Goal: Task Accomplishment & Management: Use online tool/utility

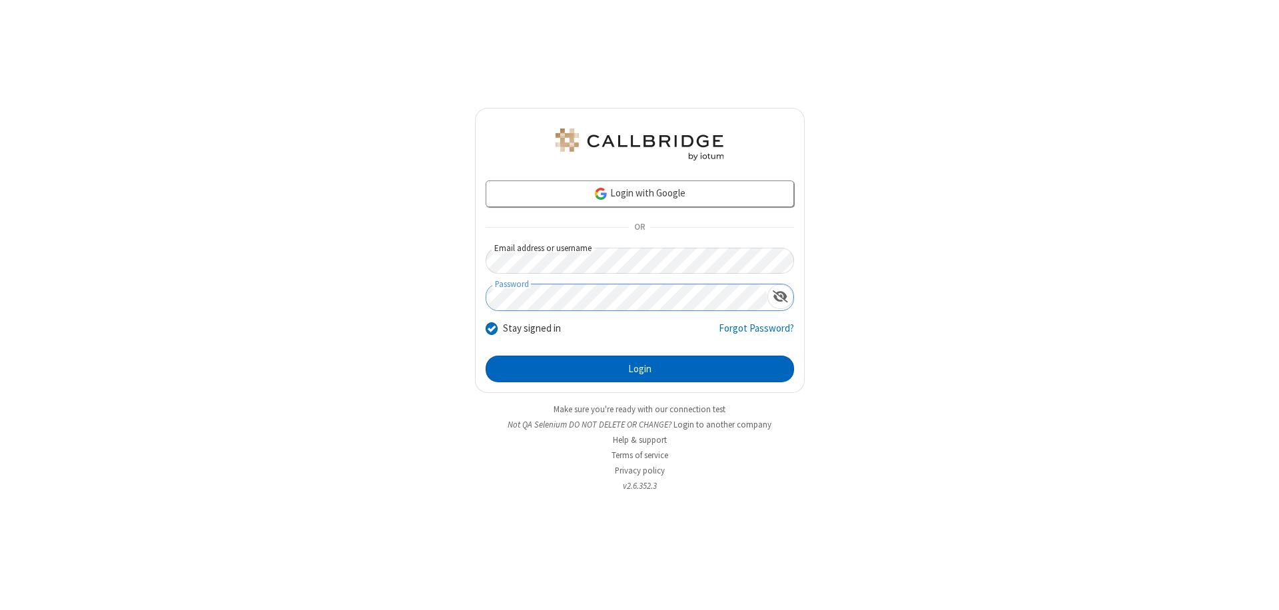
click at [639, 369] on button "Login" at bounding box center [640, 369] width 308 height 27
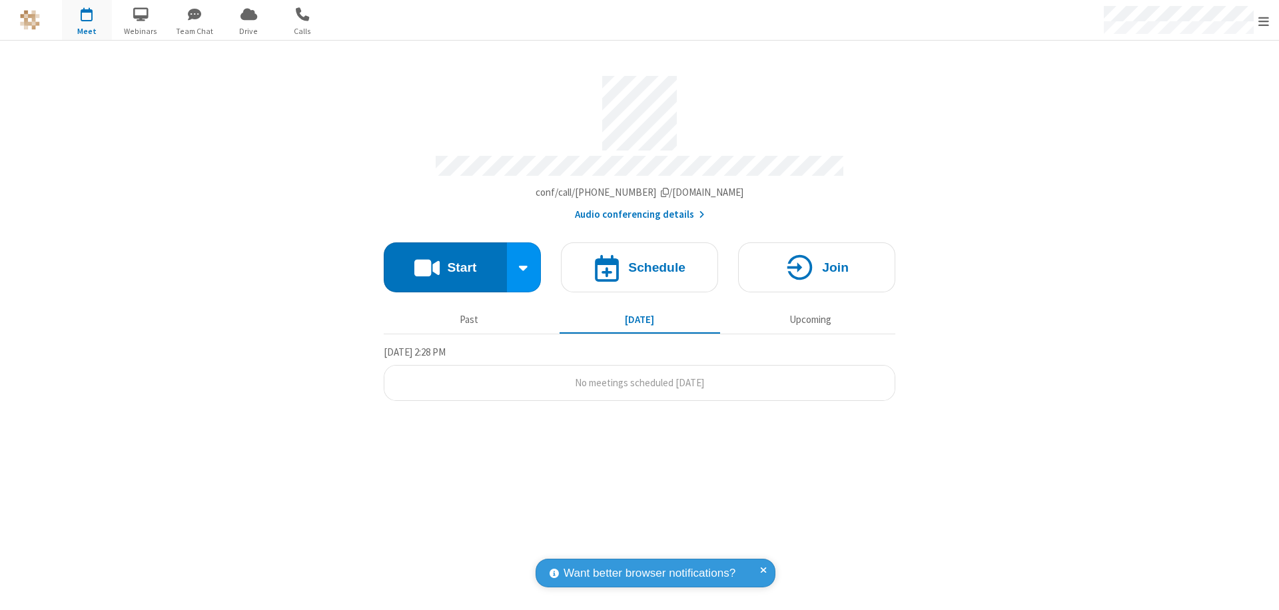
click at [1263, 21] on span "Open menu" at bounding box center [1263, 21] width 11 height 13
click at [248, 31] on span "Drive" at bounding box center [249, 31] width 50 height 12
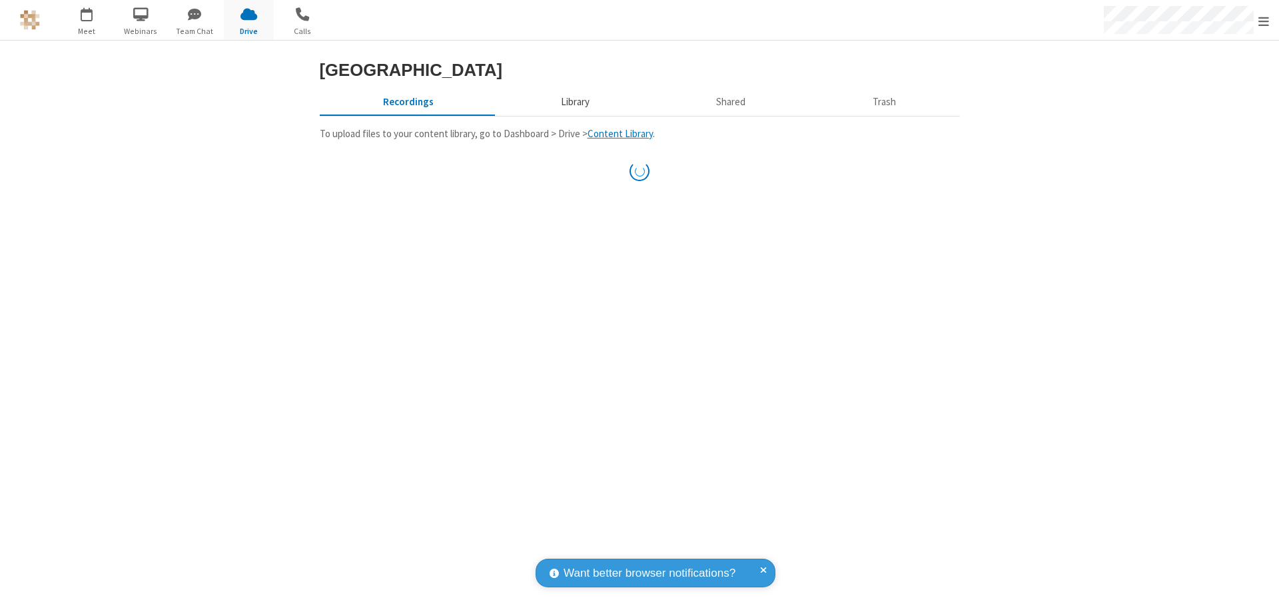
click at [568, 115] on button "Library" at bounding box center [575, 101] width 156 height 25
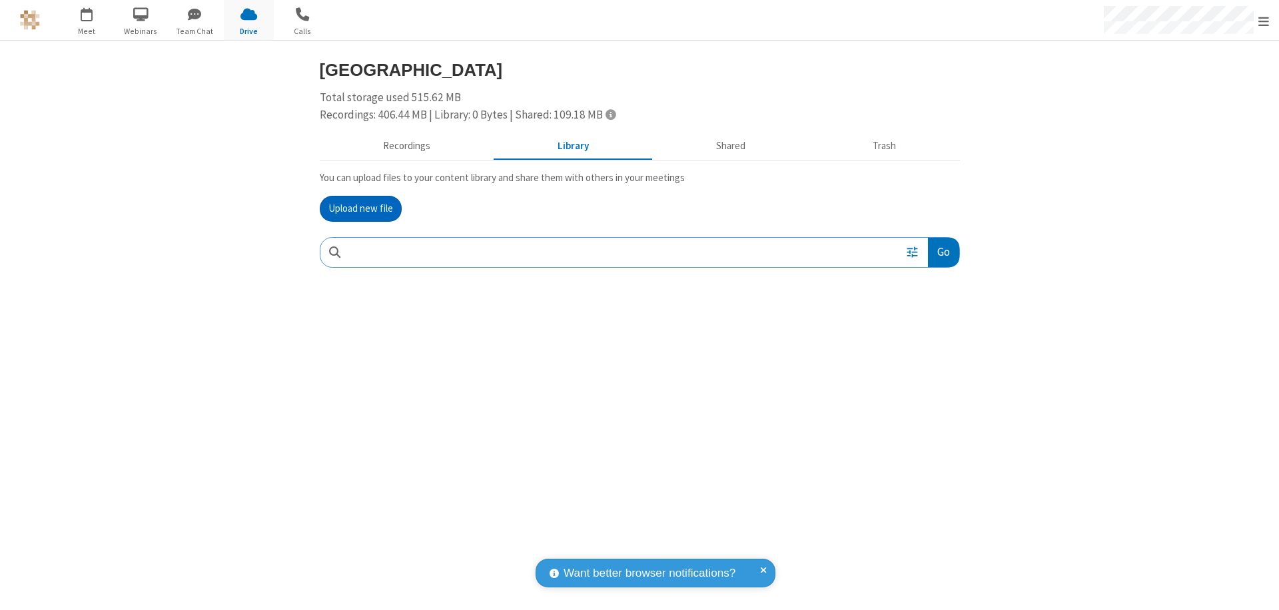
click at [360, 208] on button "Upload new file" at bounding box center [361, 209] width 82 height 27
